Goal: Understand process/instructions: Learn how to perform a task or action

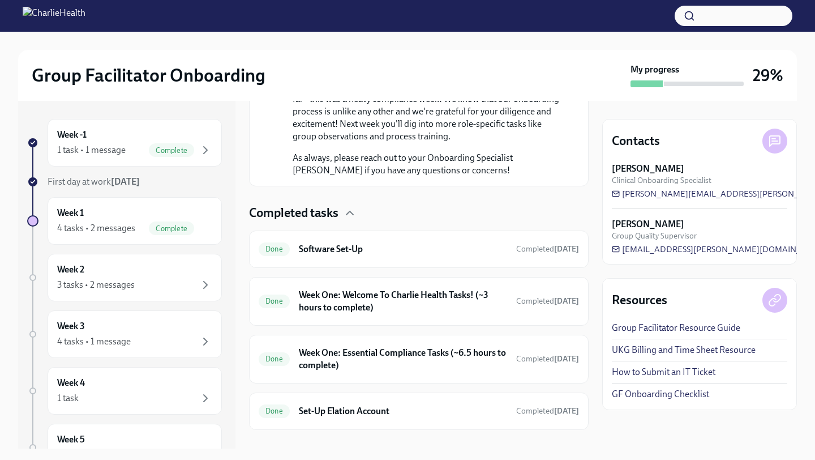
scroll to position [802, 0]
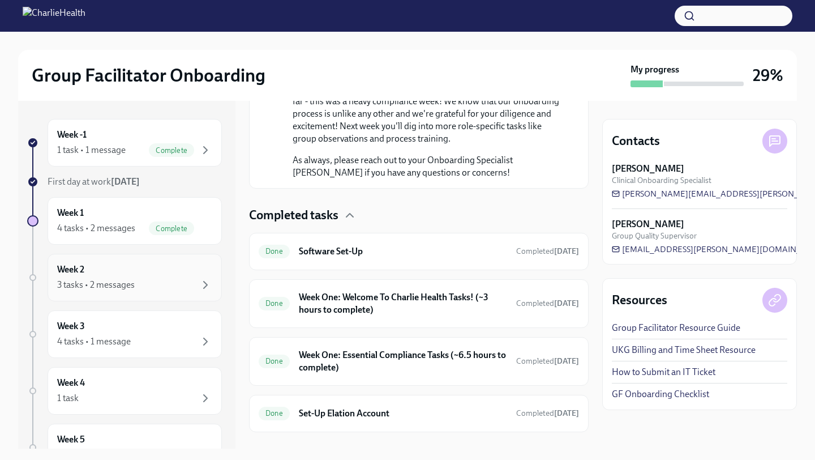
click at [122, 284] on div "3 tasks • 2 messages" at bounding box center [96, 284] width 78 height 12
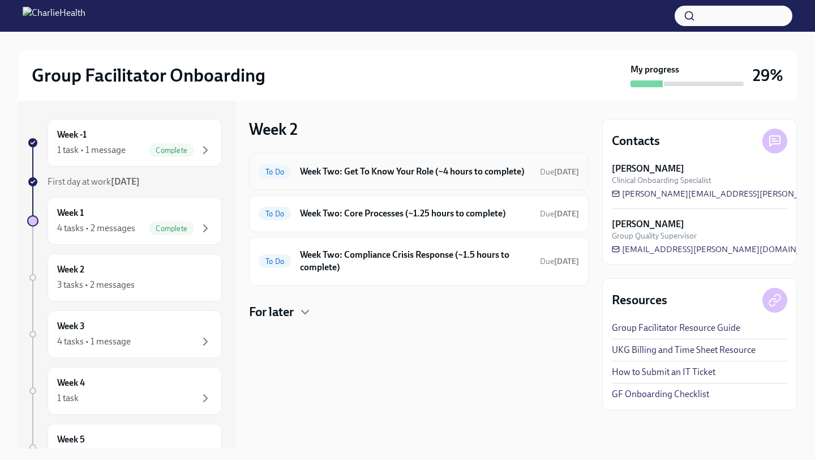
click at [354, 169] on h6 "Week Two: Get To Know Your Role (~4 hours to complete)" at bounding box center [415, 171] width 231 height 12
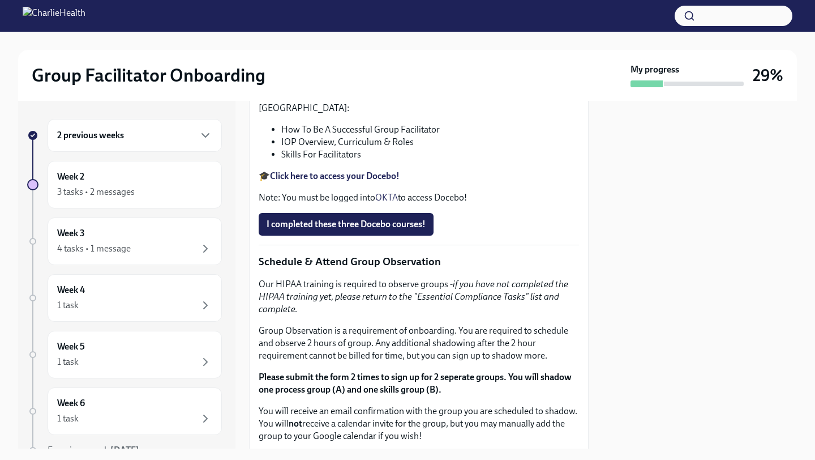
scroll to position [463, 0]
drag, startPoint x: 426, startPoint y: 268, endPoint x: 527, endPoint y: 281, distance: 102.2
click at [527, 46] on p "Feel free to schedule an optional Meet & Greet with your Clinical Onboarding Sp…" at bounding box center [419, 27] width 320 height 37
copy p "[URL][DOMAIN_NAME][PERSON_NAME]"
click at [443, 114] on p "To learn more about your role here, please complete these three courses in [GEO…" at bounding box center [419, 101] width 320 height 25
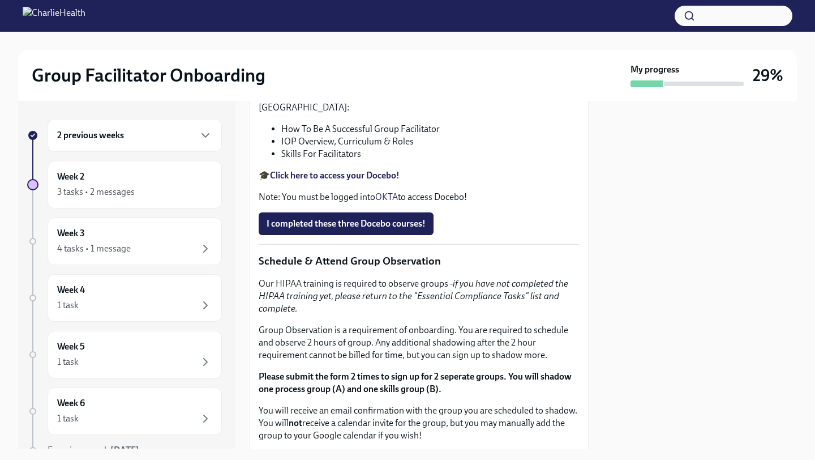
scroll to position [589, 0]
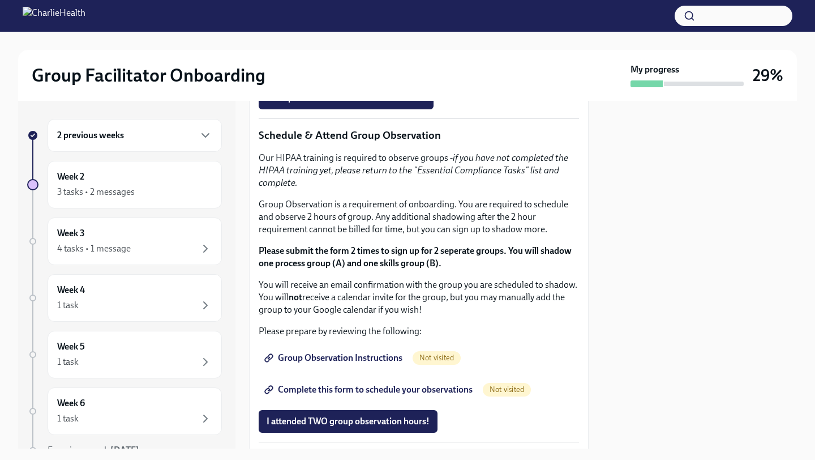
click at [360, 55] on strong "Click here to access your Docebo!" at bounding box center [335, 49] width 130 height 11
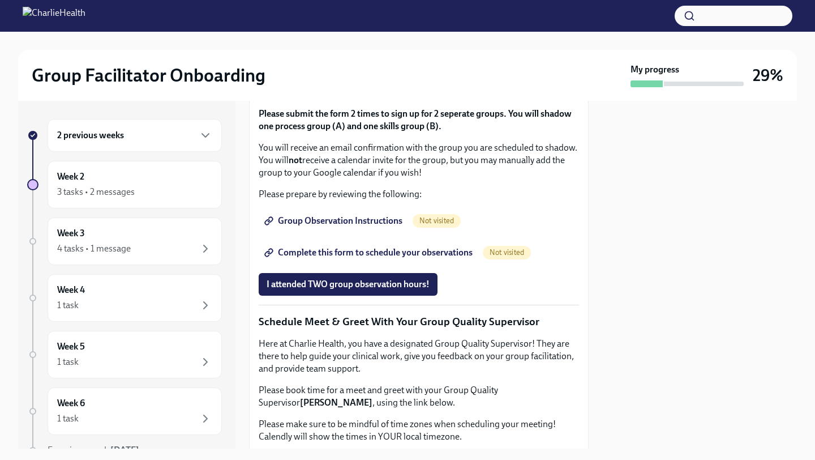
scroll to position [728, 0]
